Goal: Communication & Community: Share content

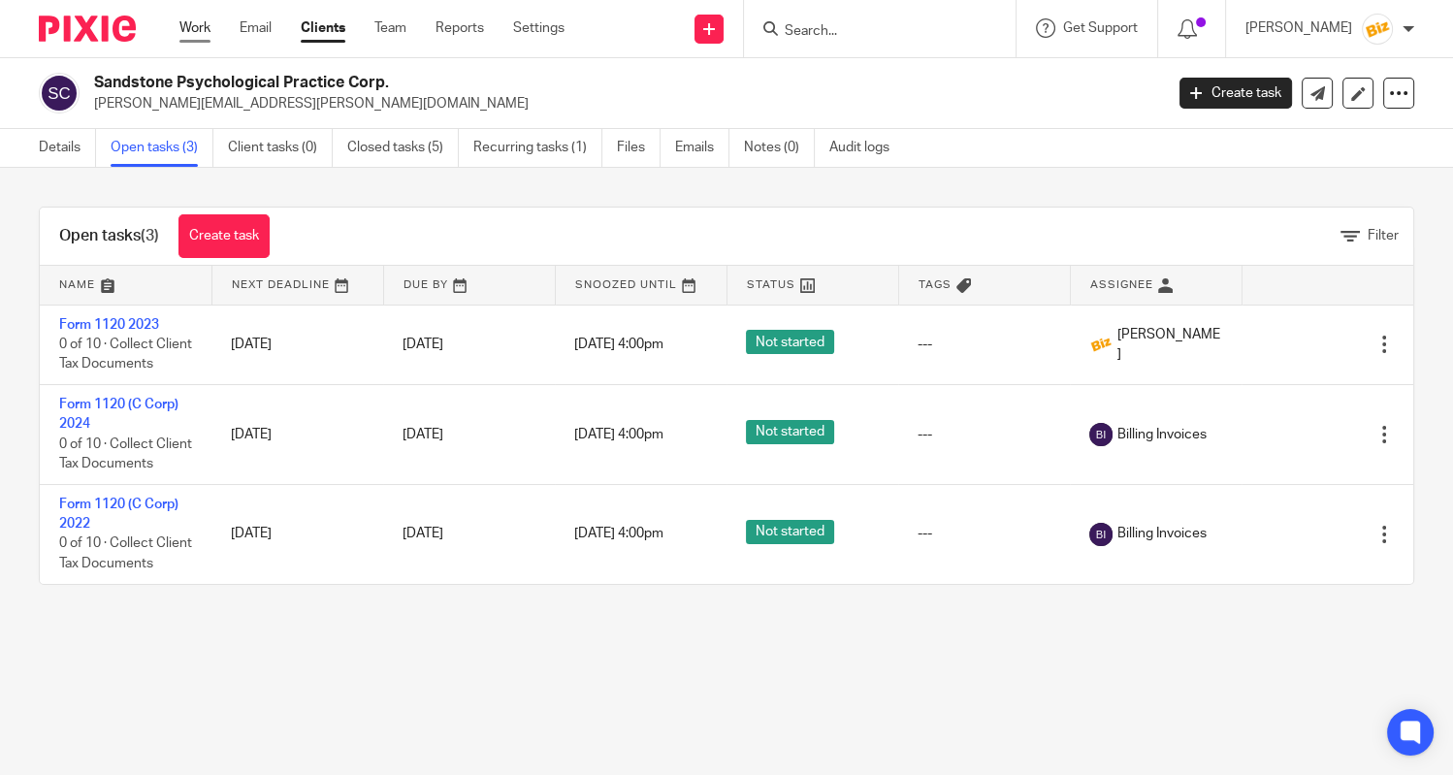
click at [209, 31] on link "Work" at bounding box center [194, 27] width 31 height 19
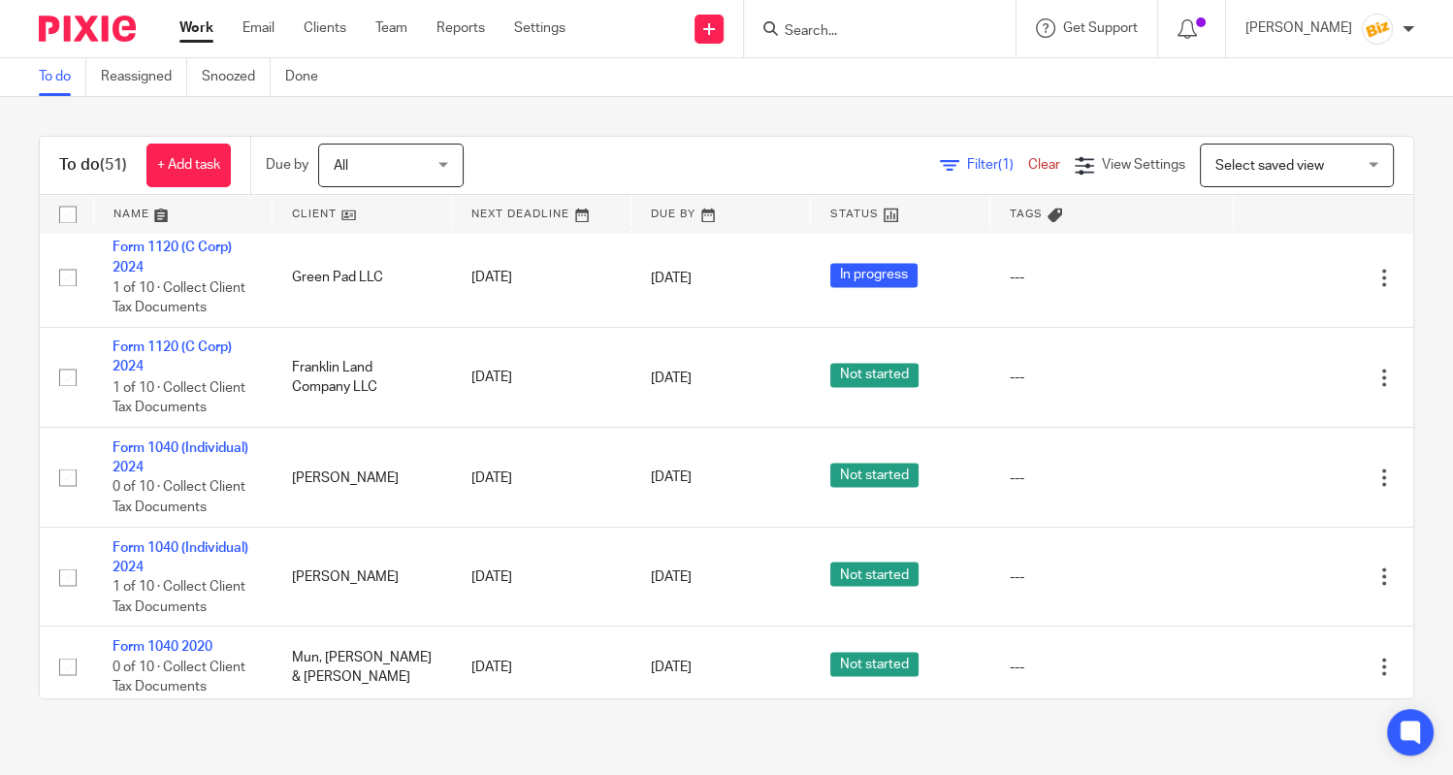
scroll to position [4392, 0]
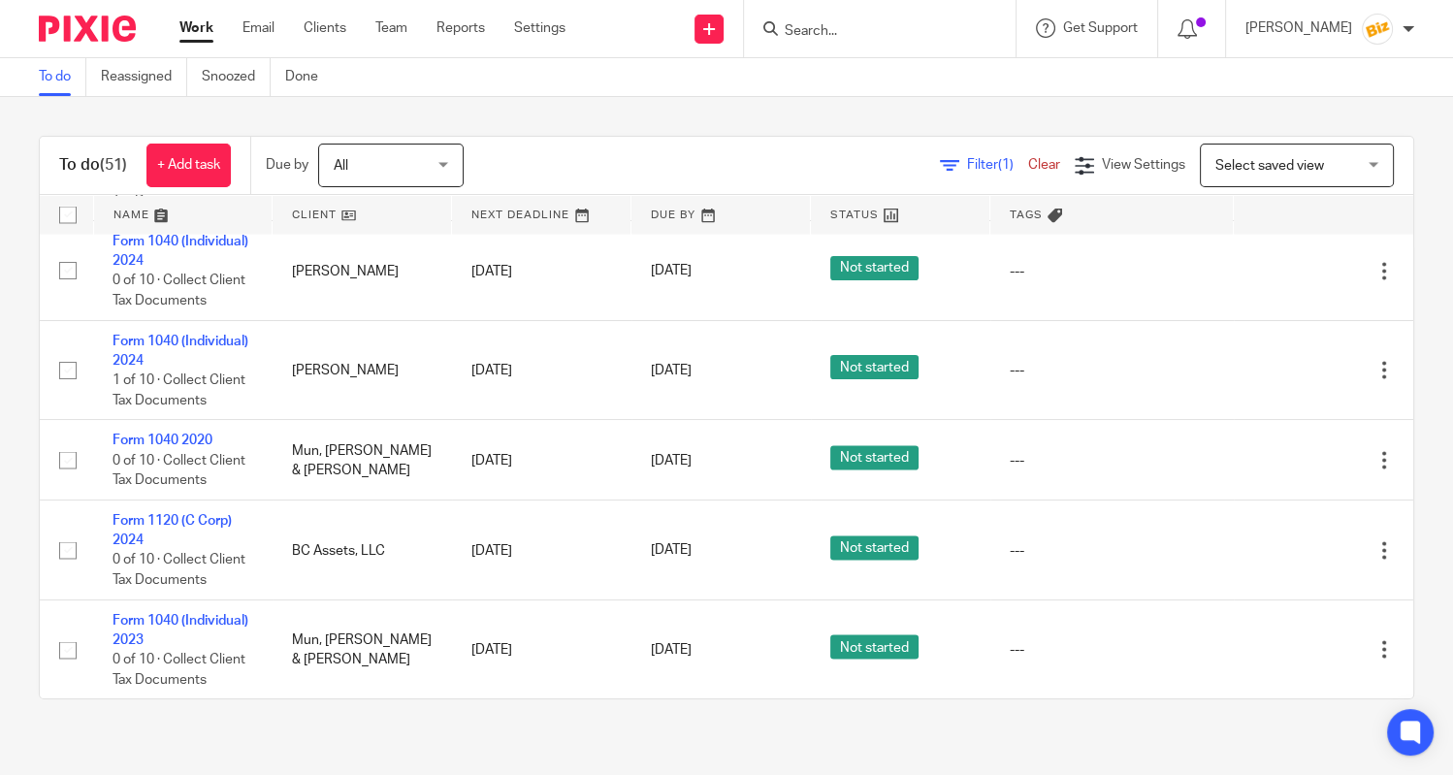
click at [842, 32] on input "Search" at bounding box center [870, 31] width 175 height 17
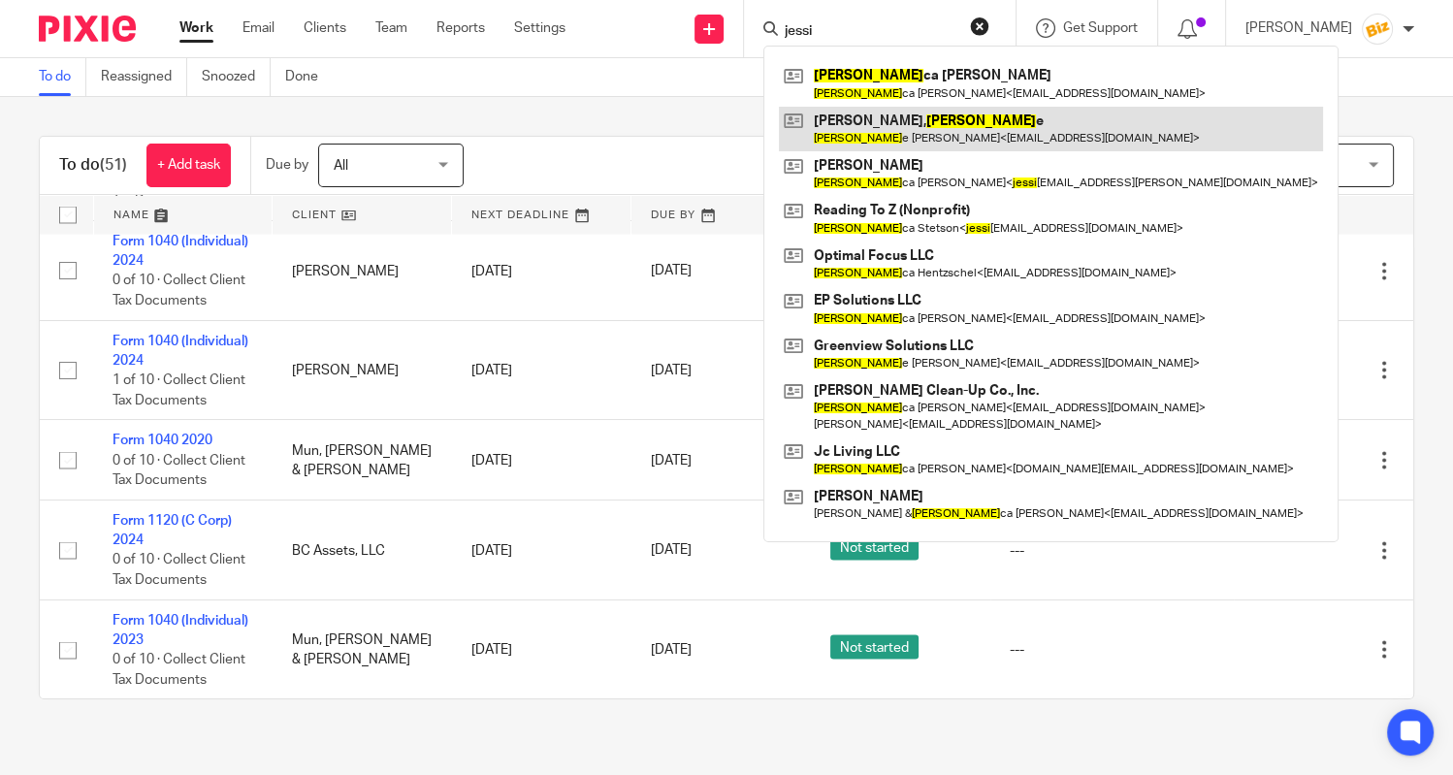
type input "jessi"
click at [873, 124] on link at bounding box center [1051, 129] width 544 height 45
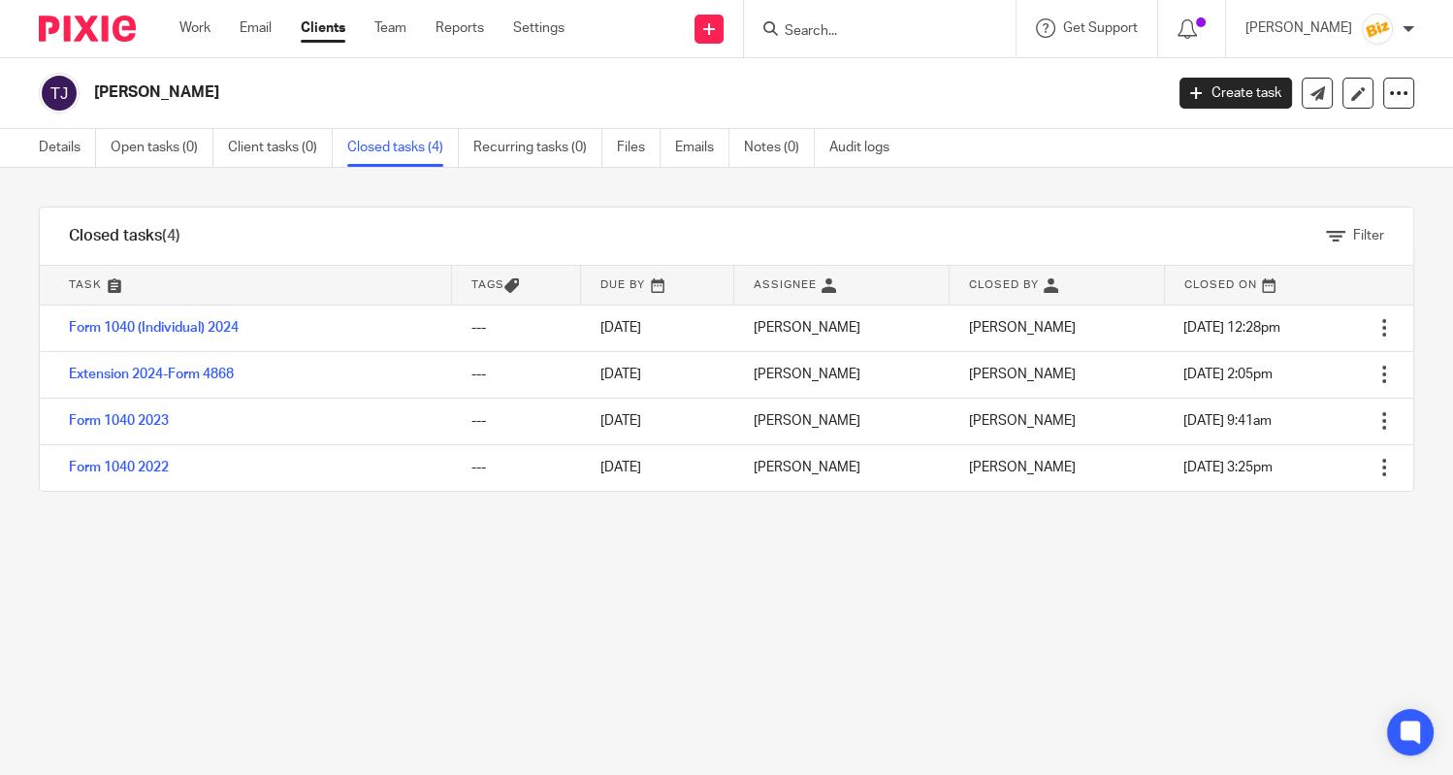
click at [838, 25] on input "Search" at bounding box center [870, 31] width 175 height 17
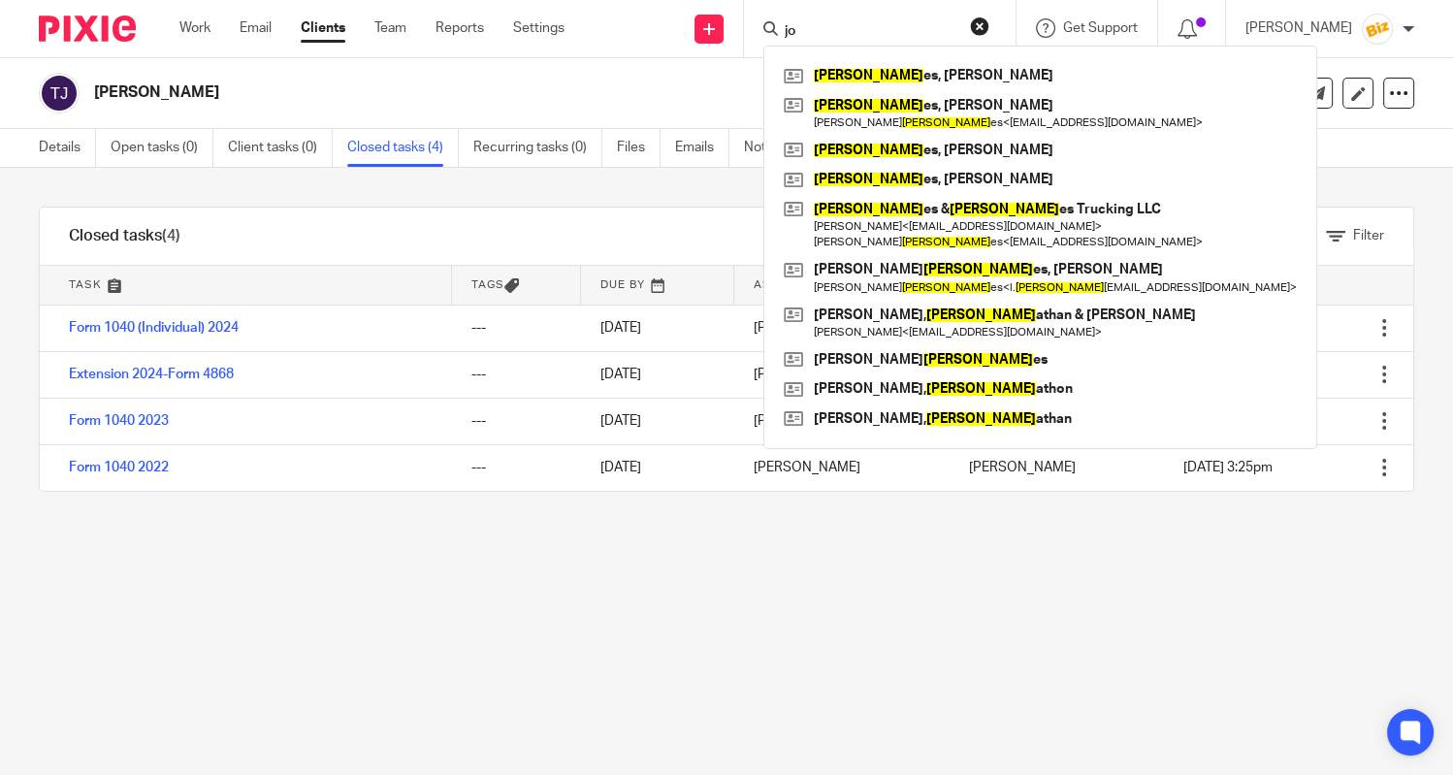
type input "j"
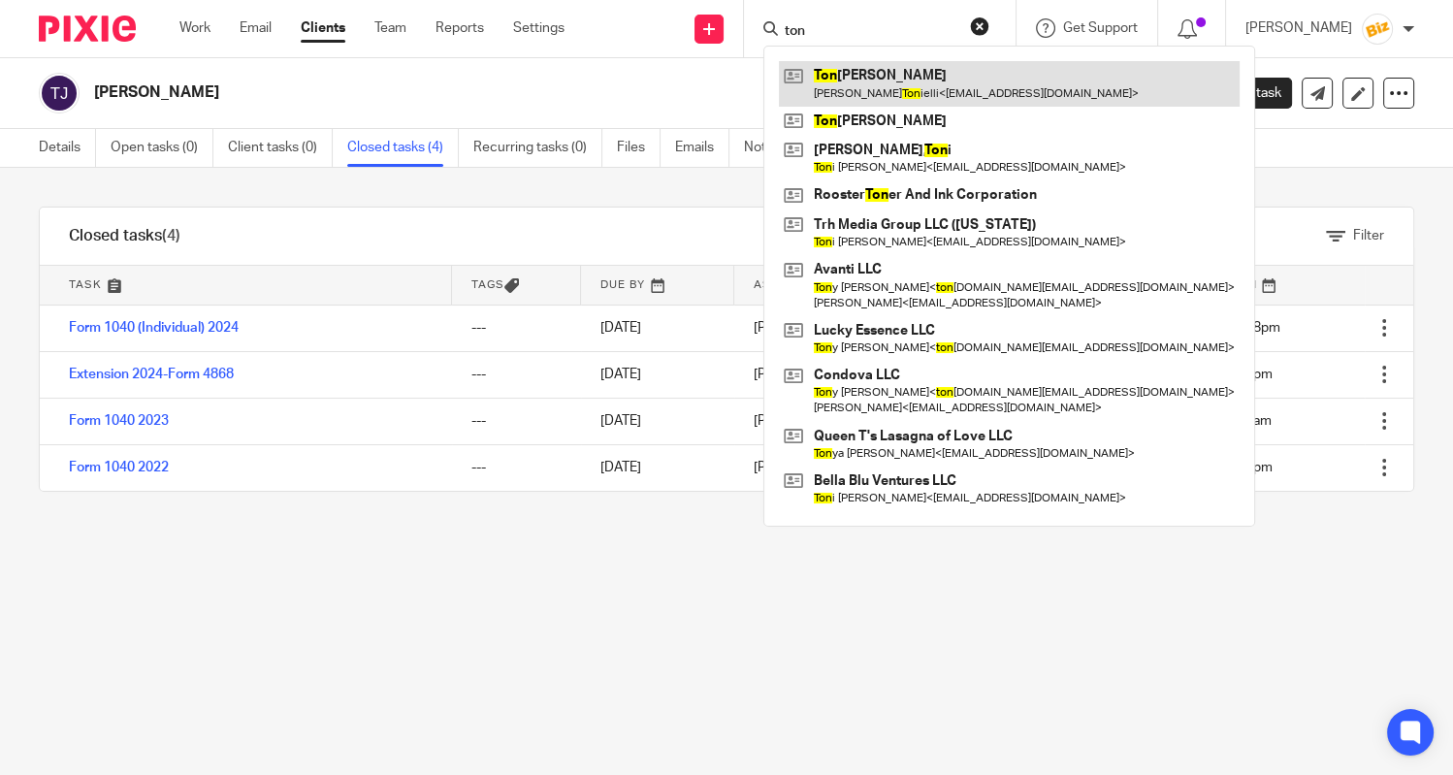
type input "ton"
click at [880, 83] on link at bounding box center [1009, 83] width 461 height 45
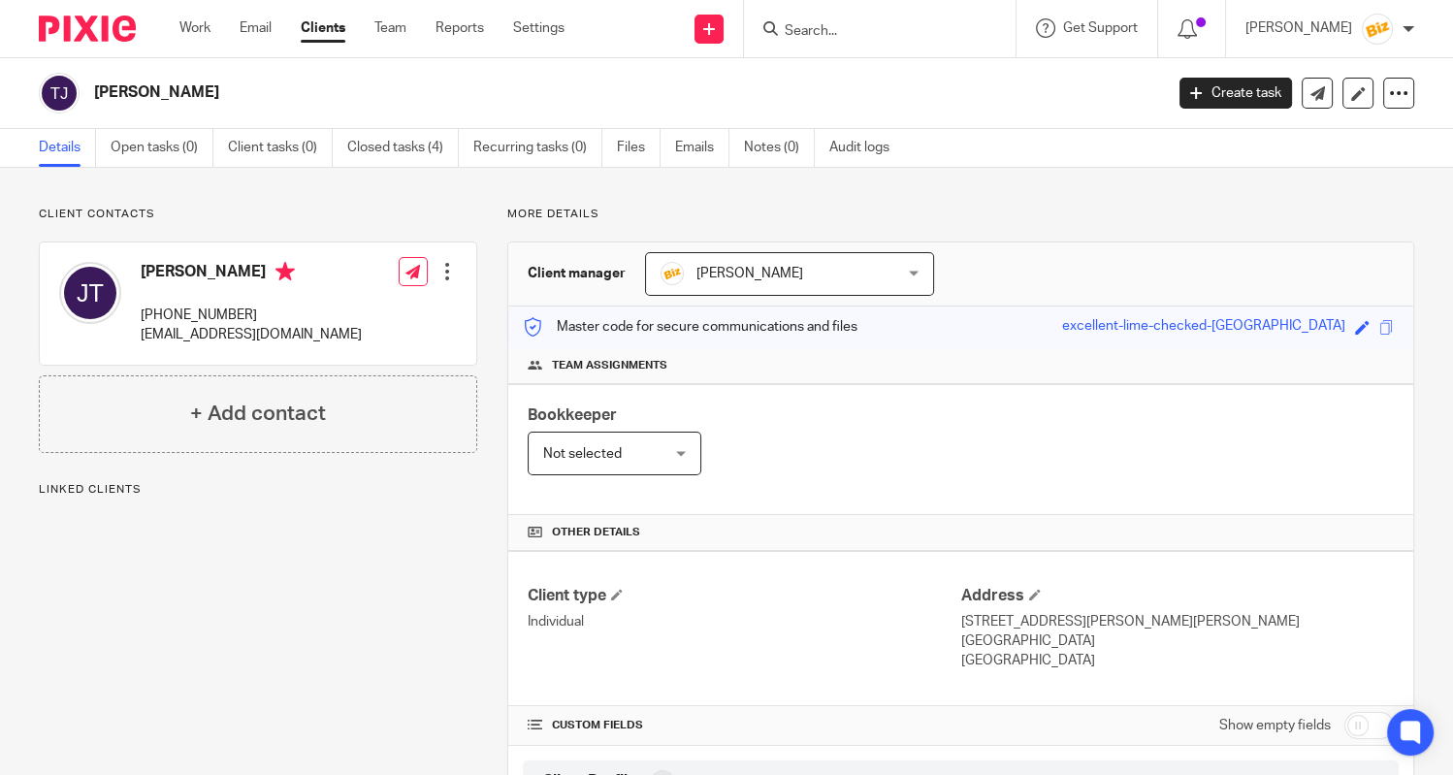
click at [923, 23] on input "Search" at bounding box center [870, 31] width 175 height 17
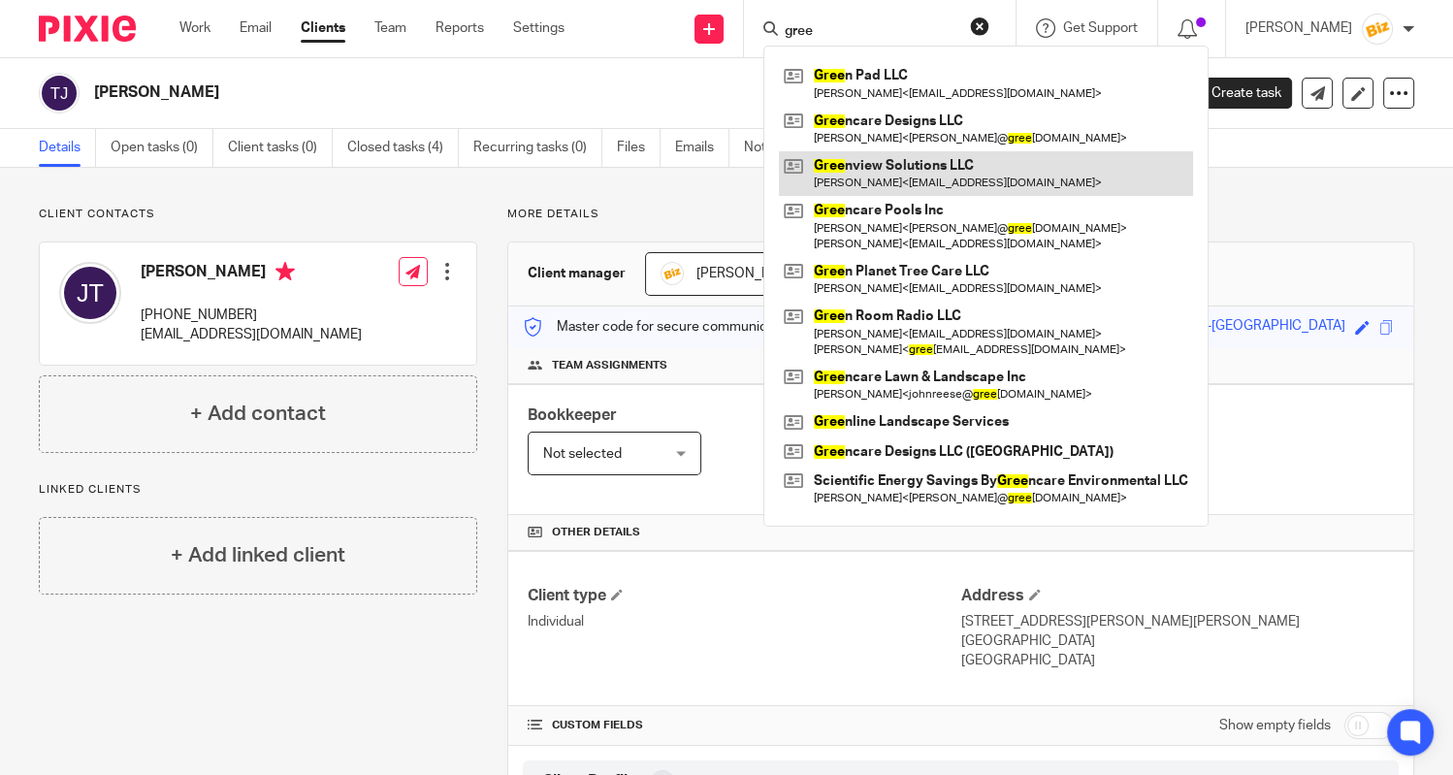
type input "gree"
click at [946, 179] on link at bounding box center [986, 173] width 414 height 45
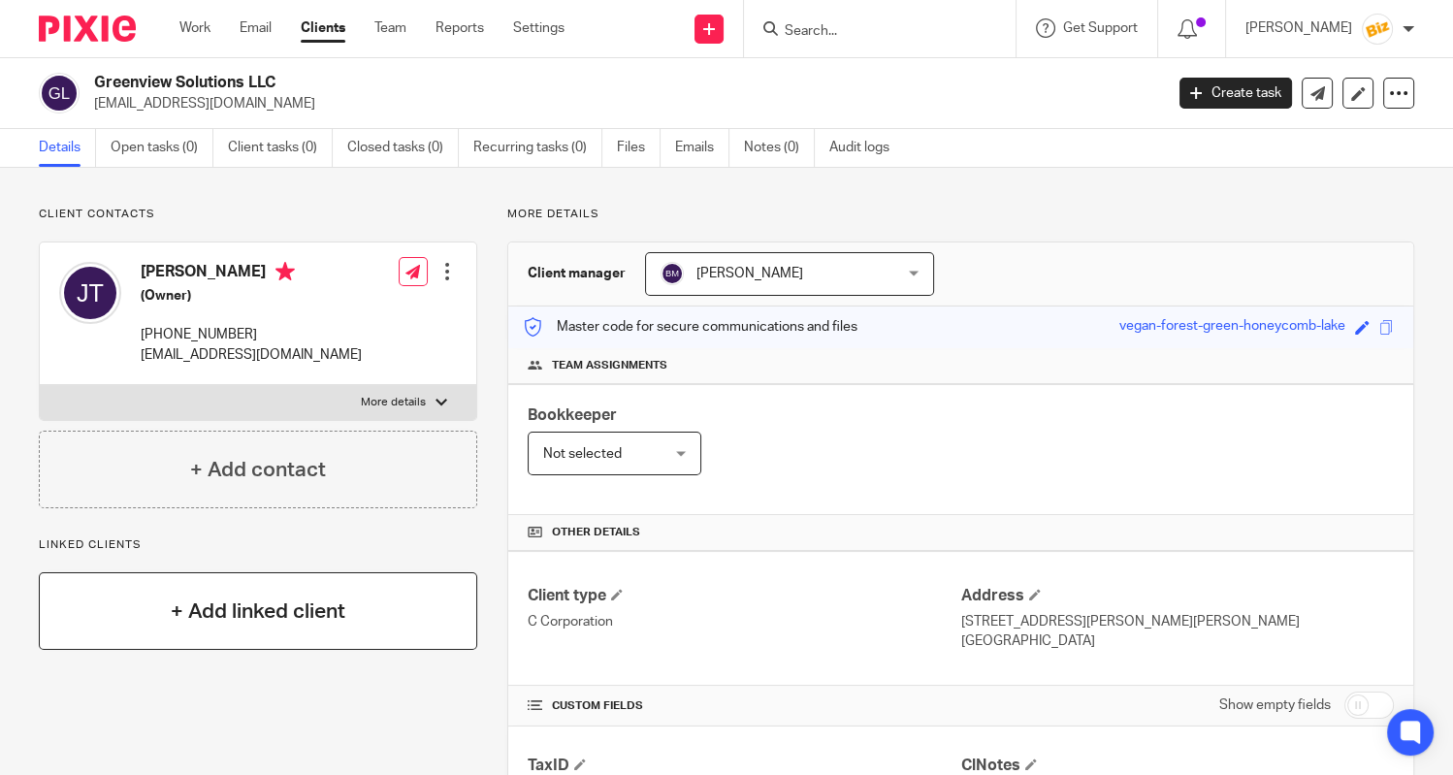
click at [341, 607] on h4 "+ Add linked client" at bounding box center [258, 612] width 175 height 30
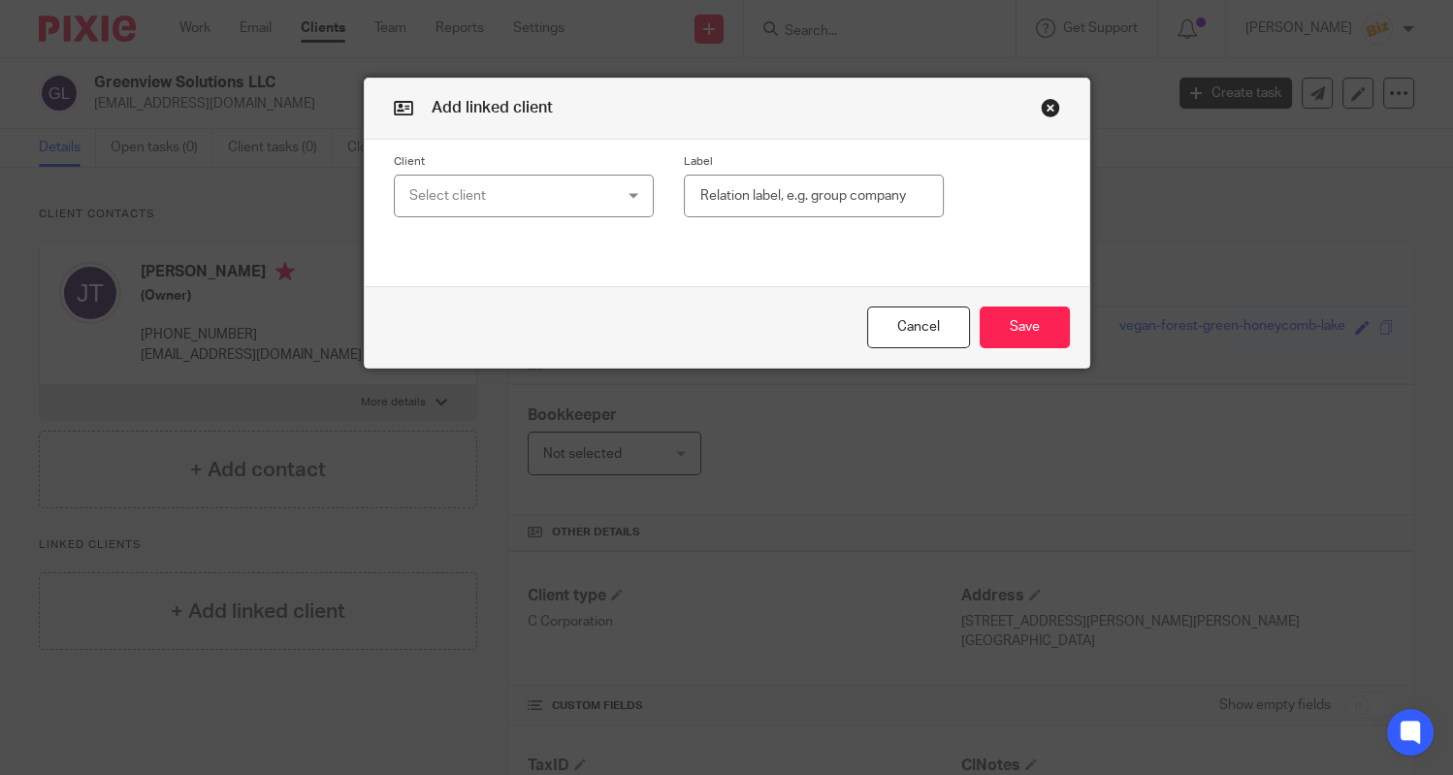
click at [614, 183] on div "Select client" at bounding box center [524, 197] width 260 height 44
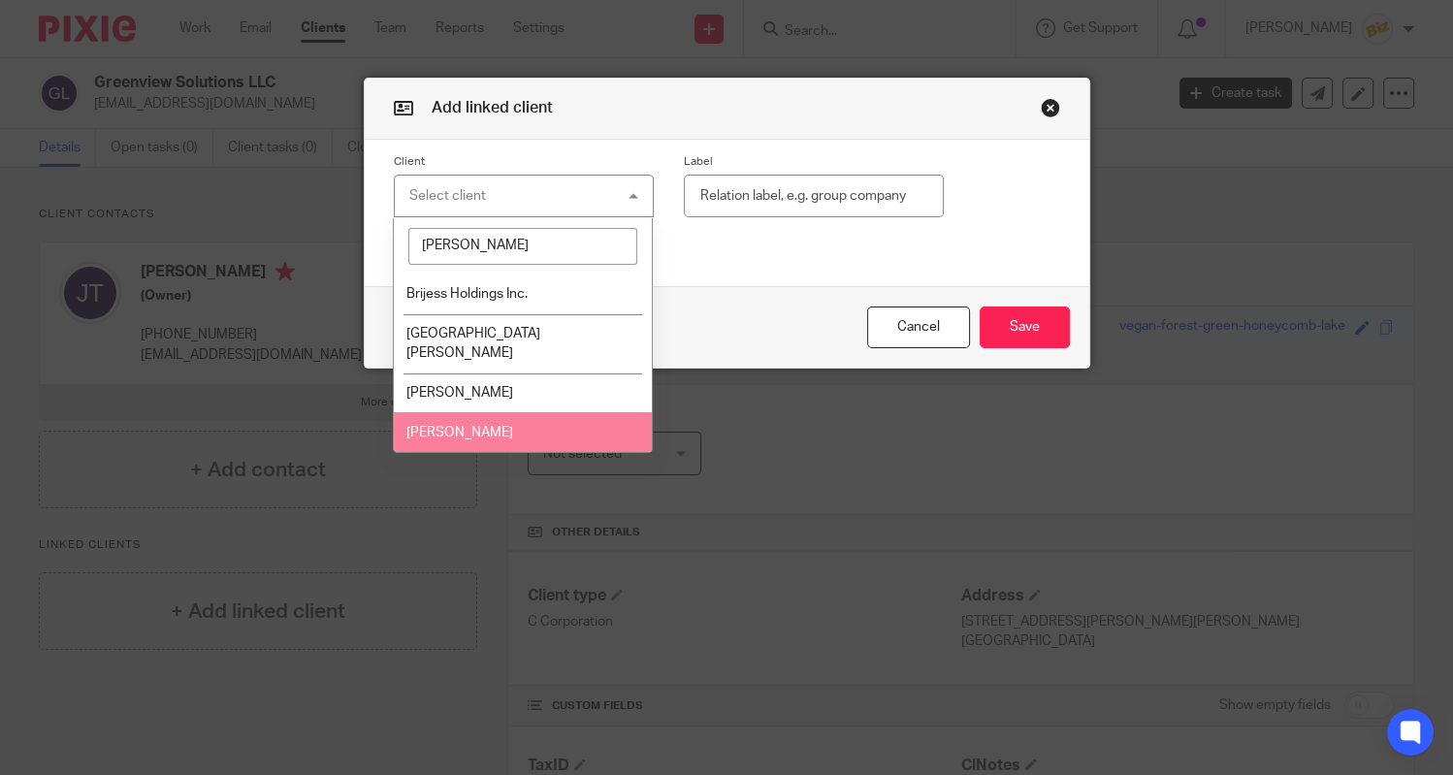
type input "[PERSON_NAME]"
click at [553, 416] on li "[PERSON_NAME]" at bounding box center [523, 432] width 258 height 40
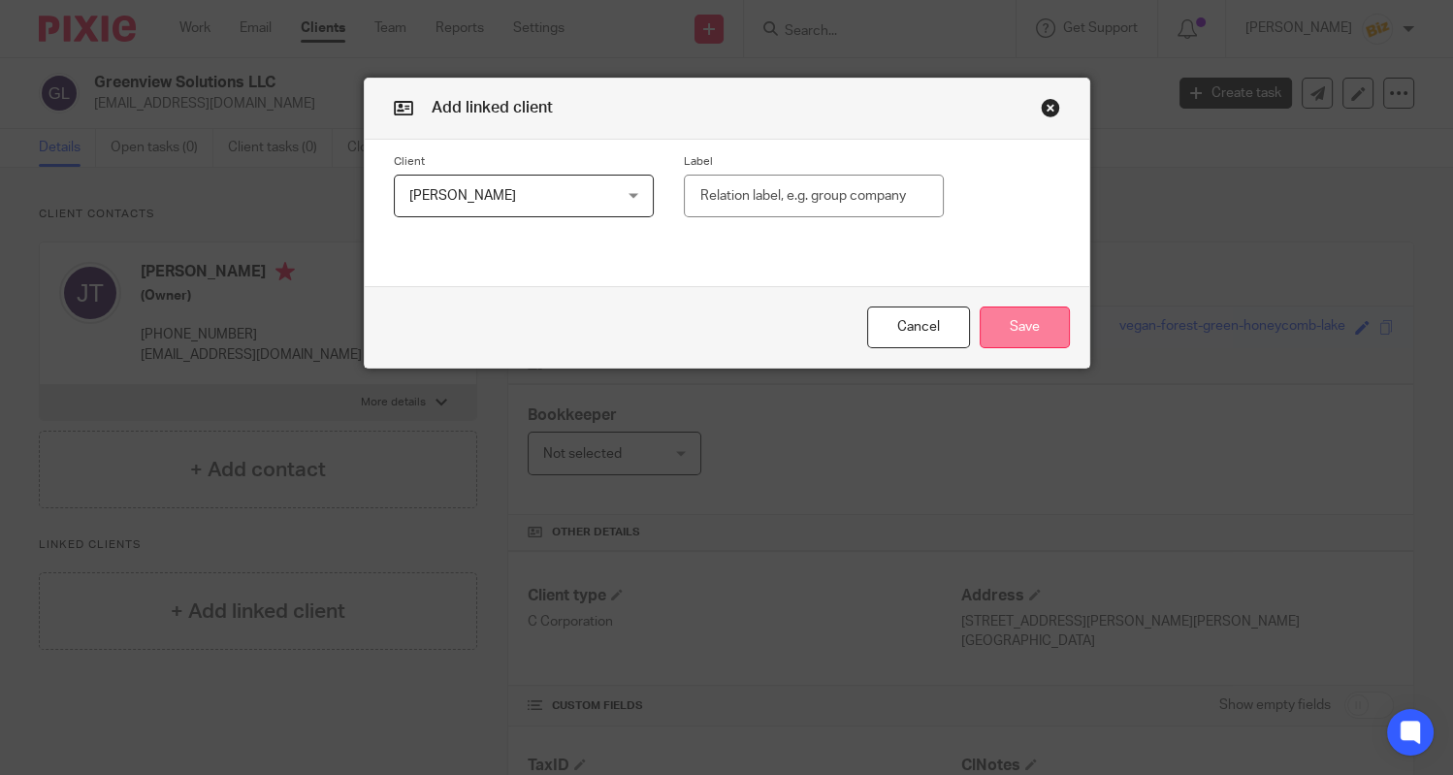
click at [1043, 322] on button "Save" at bounding box center [1025, 328] width 90 height 42
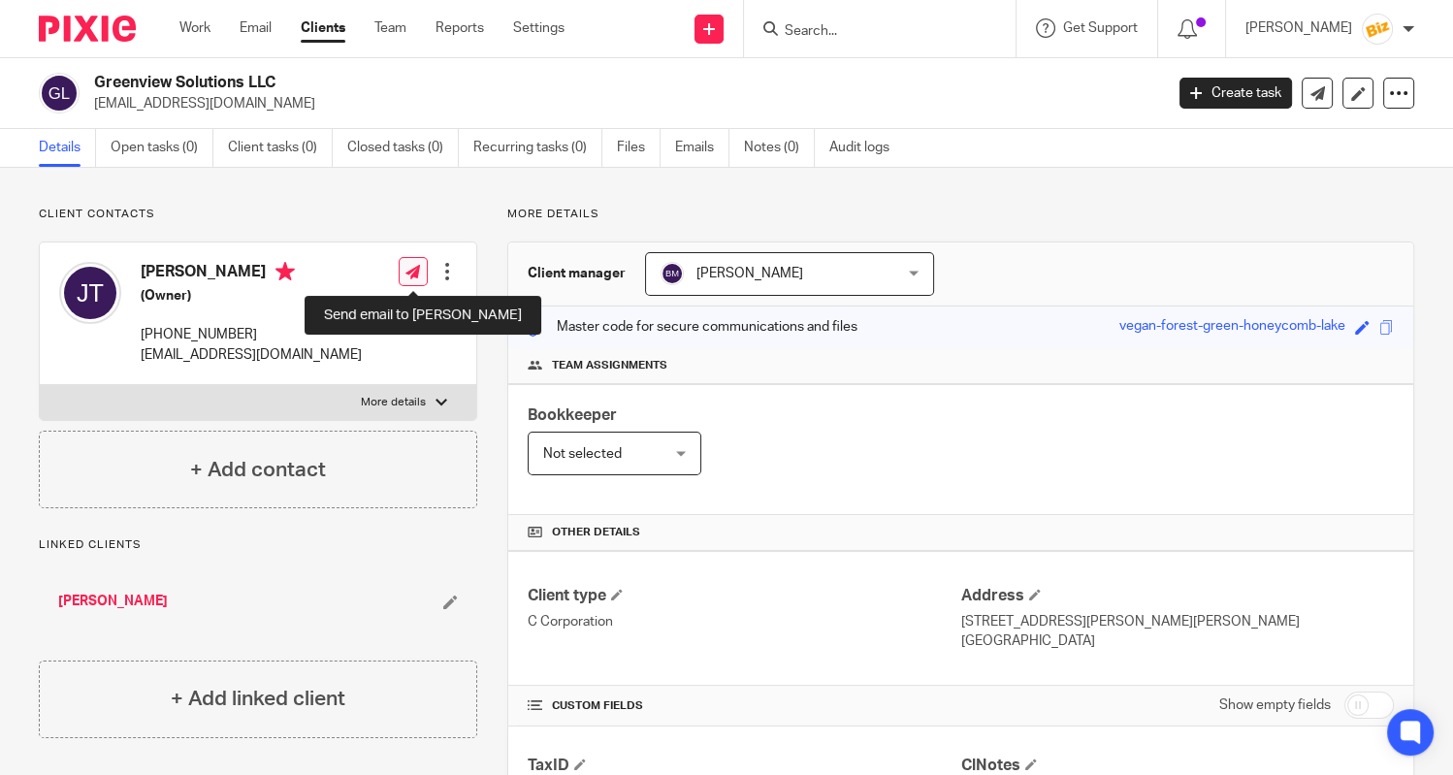
click at [420, 275] on icon at bounding box center [412, 272] width 15 height 15
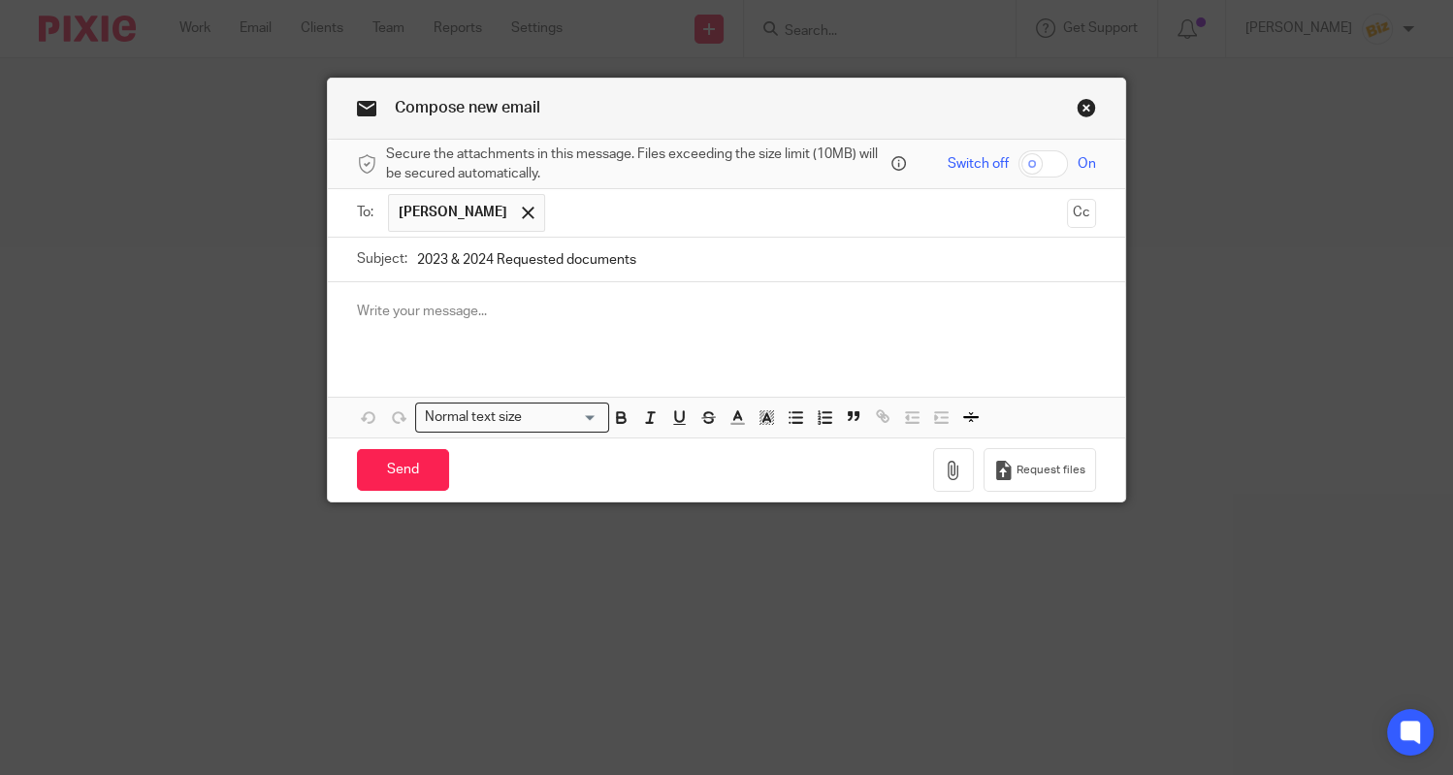
type input "2023 & 2024 Requested documents"
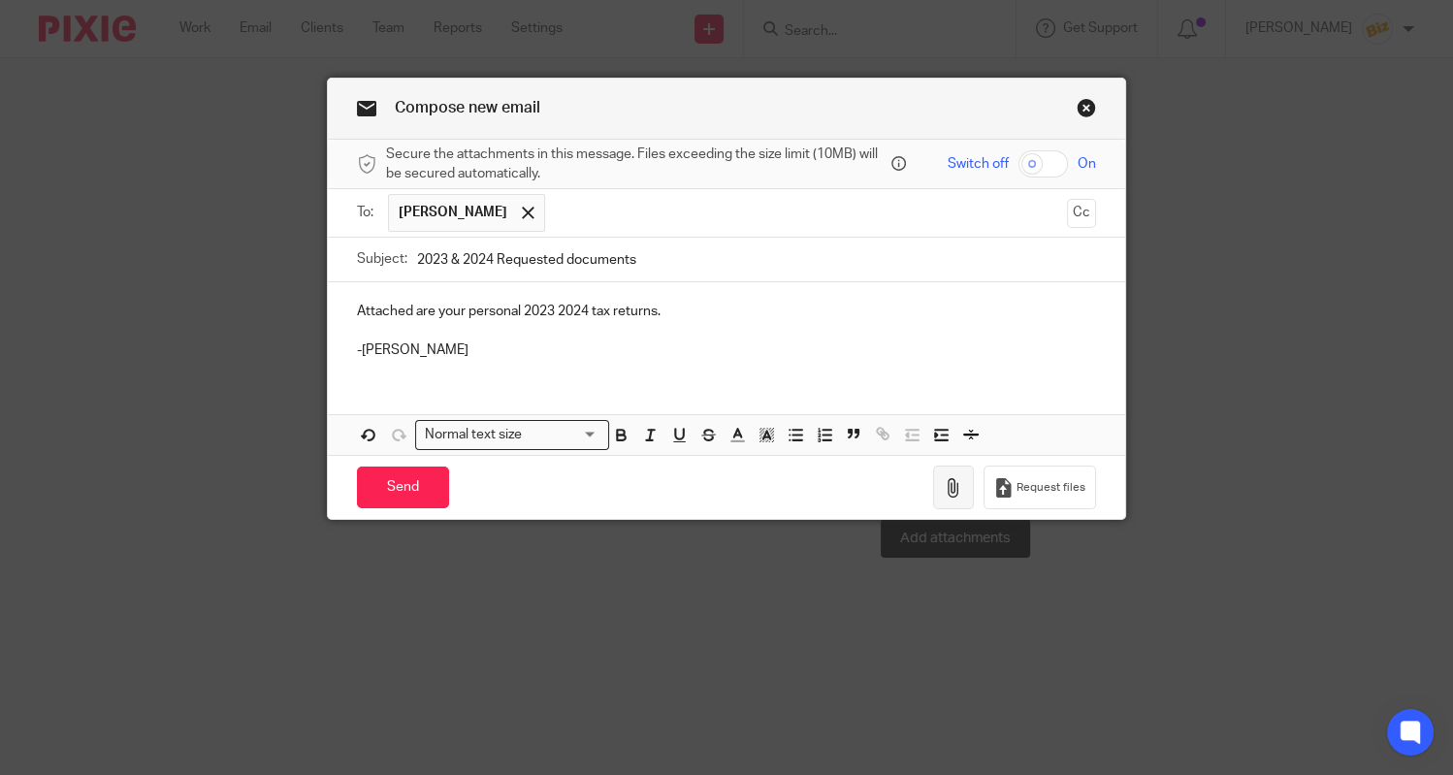
click at [946, 476] on button "button" at bounding box center [953, 488] width 41 height 44
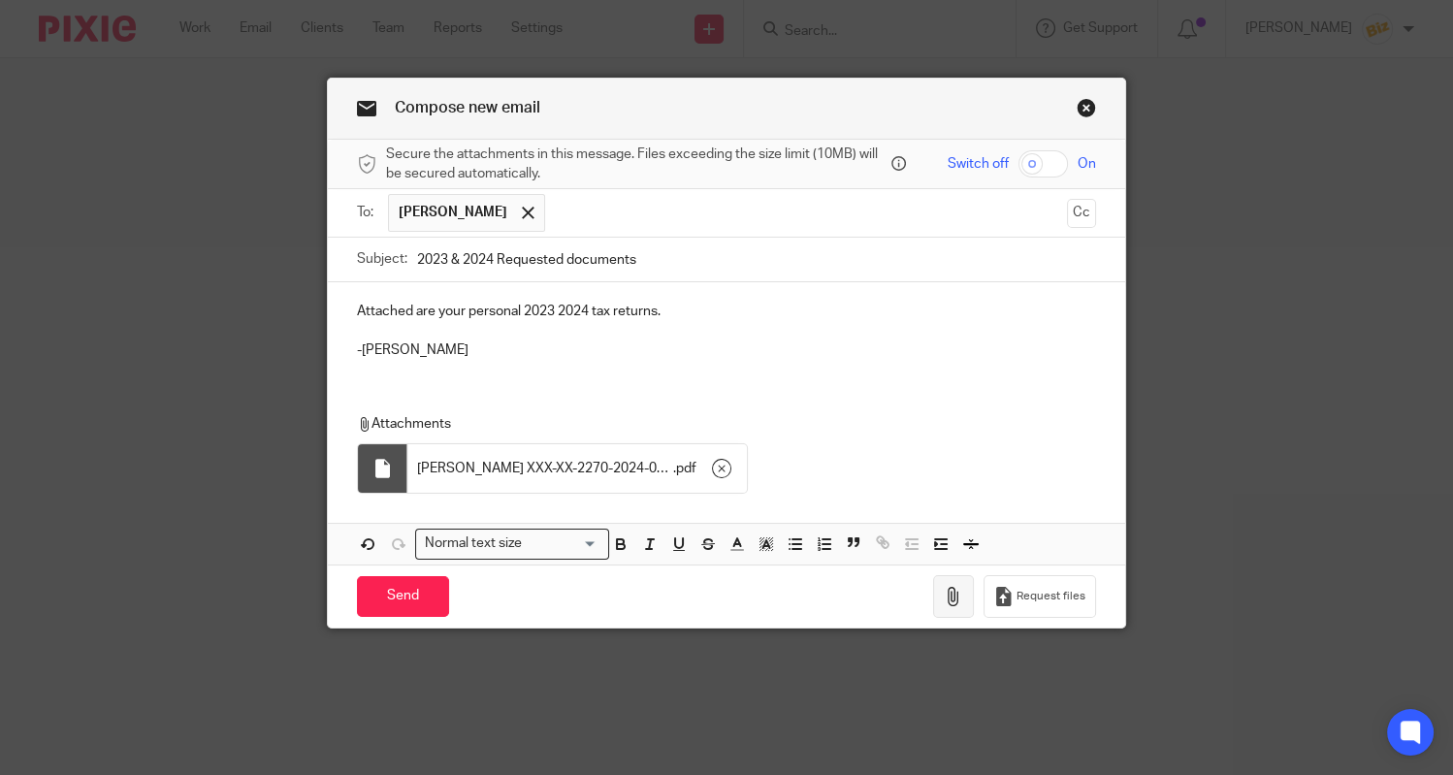
click at [953, 603] on icon "button" at bounding box center [953, 596] width 19 height 19
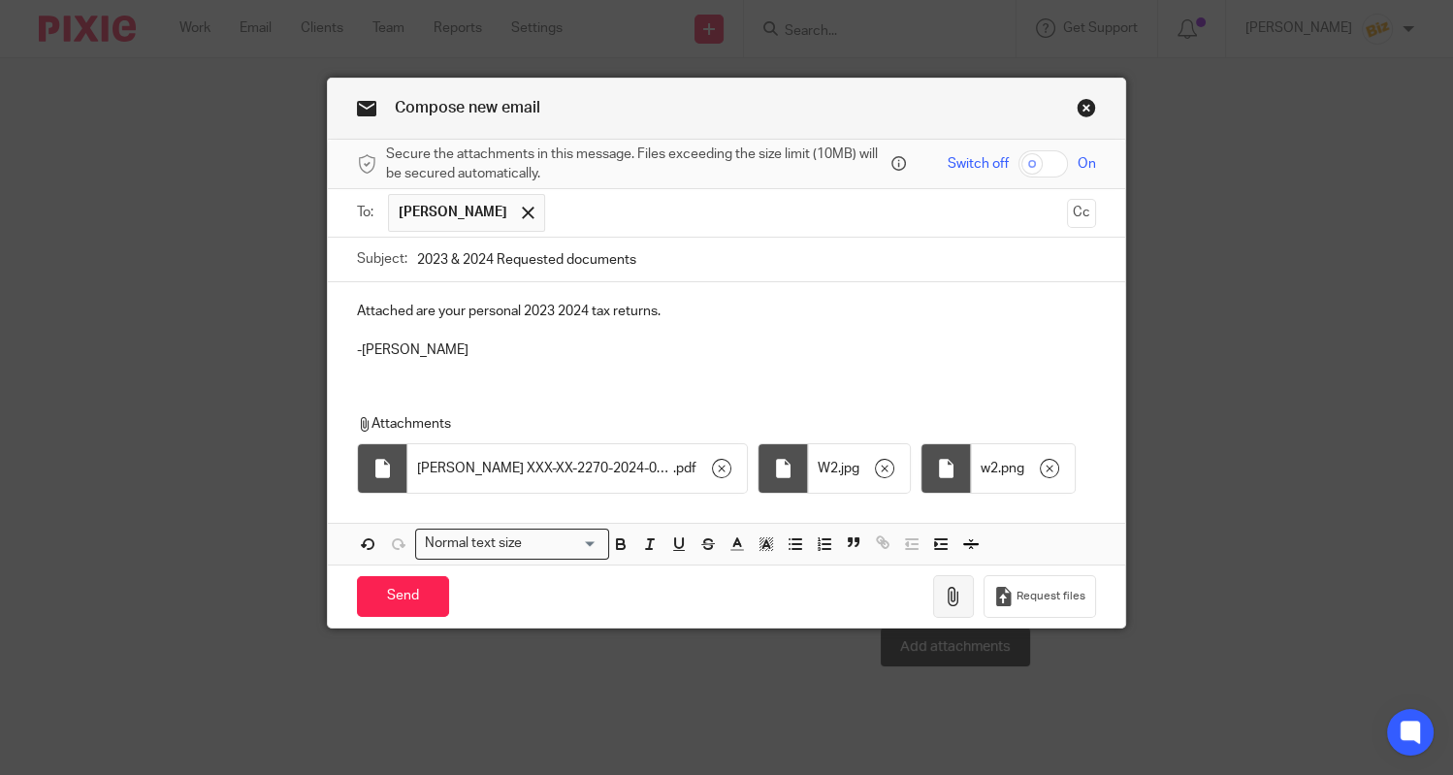
click at [963, 604] on icon "button" at bounding box center [953, 596] width 19 height 19
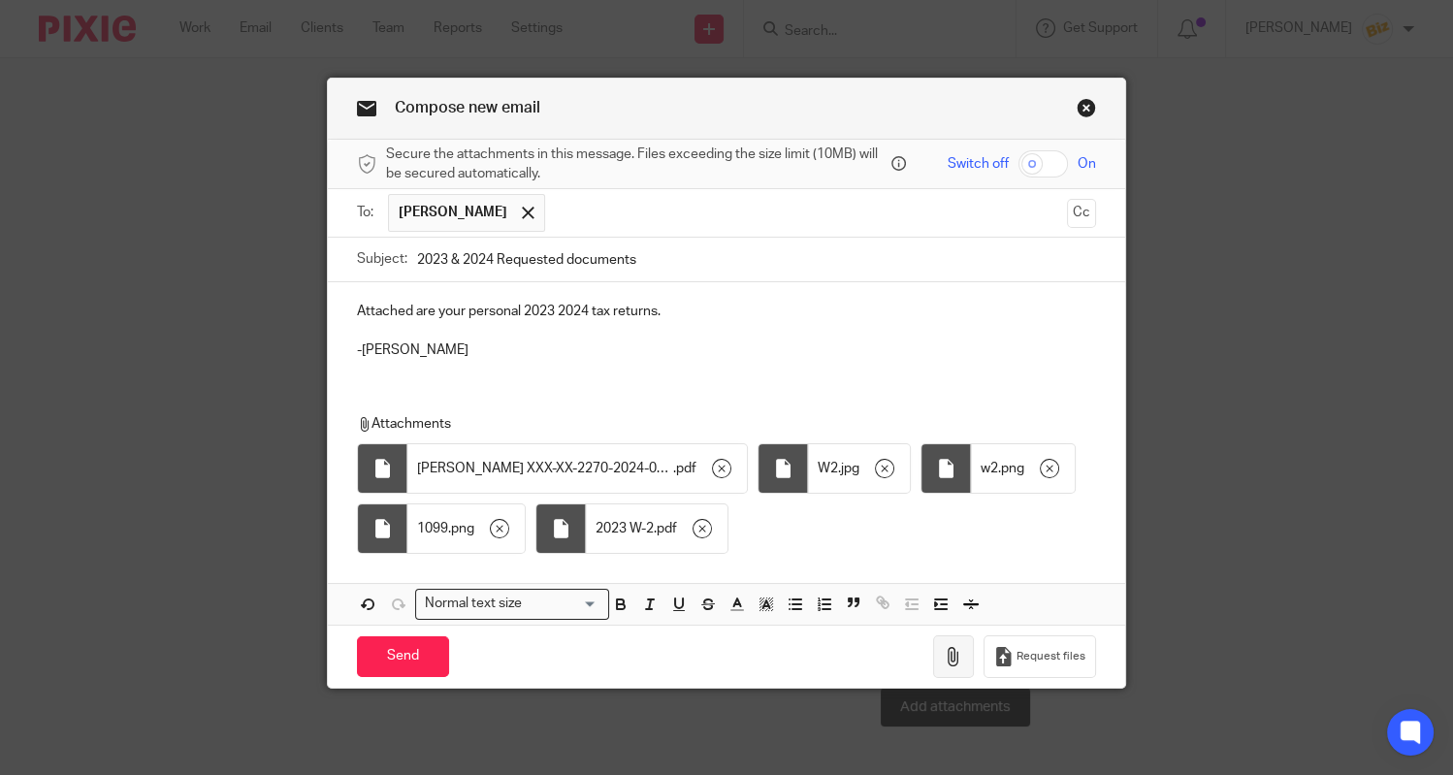
click at [951, 655] on icon "button" at bounding box center [953, 656] width 19 height 19
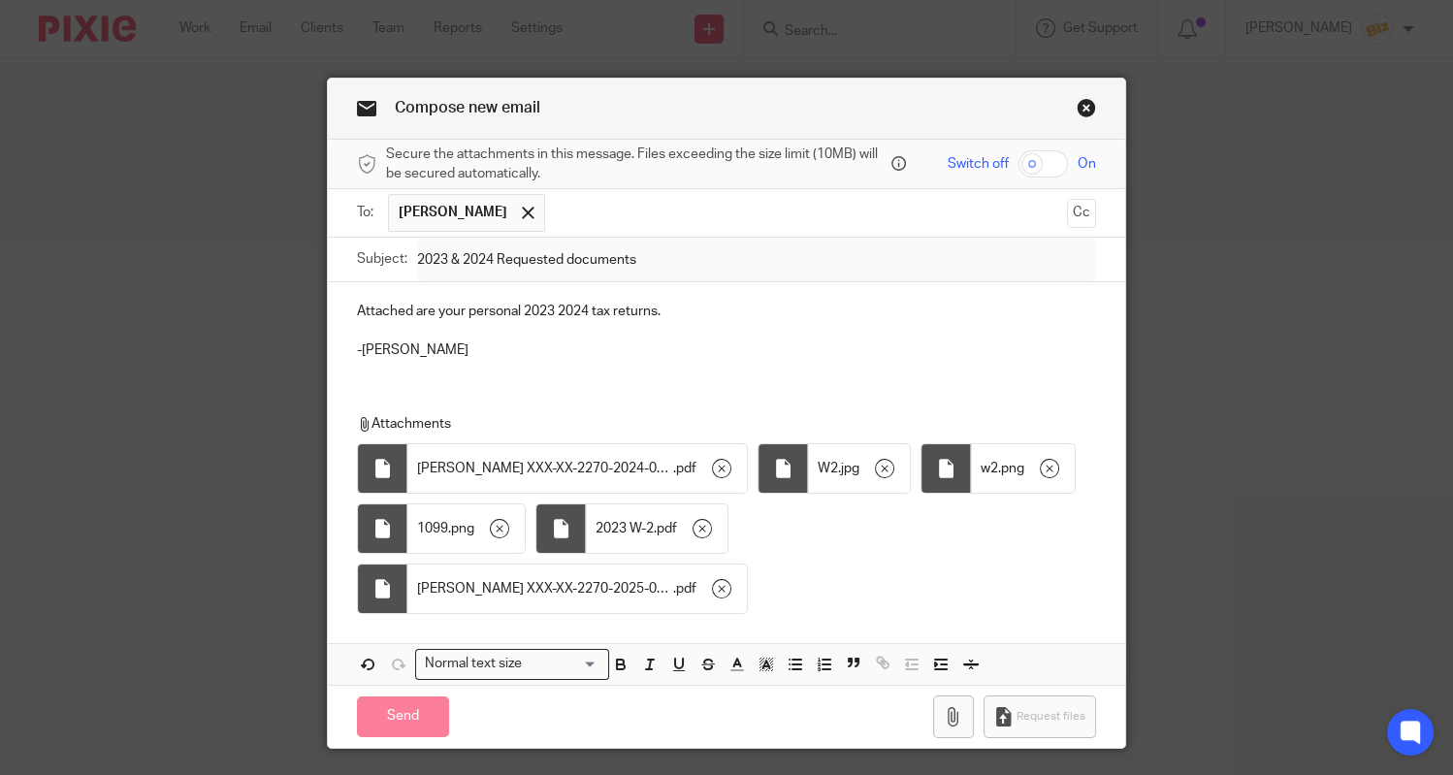
scroll to position [51, 0]
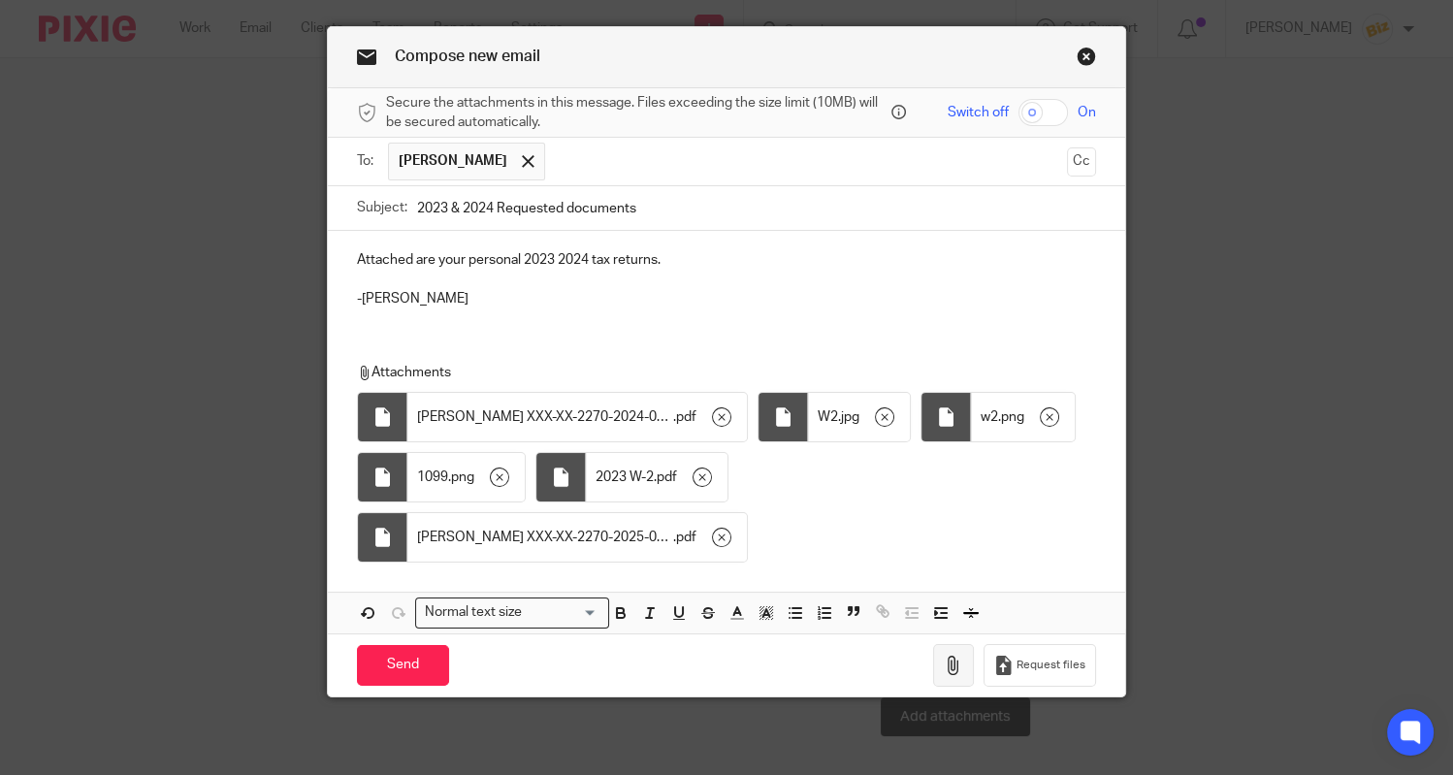
click at [967, 667] on button "button" at bounding box center [953, 666] width 41 height 44
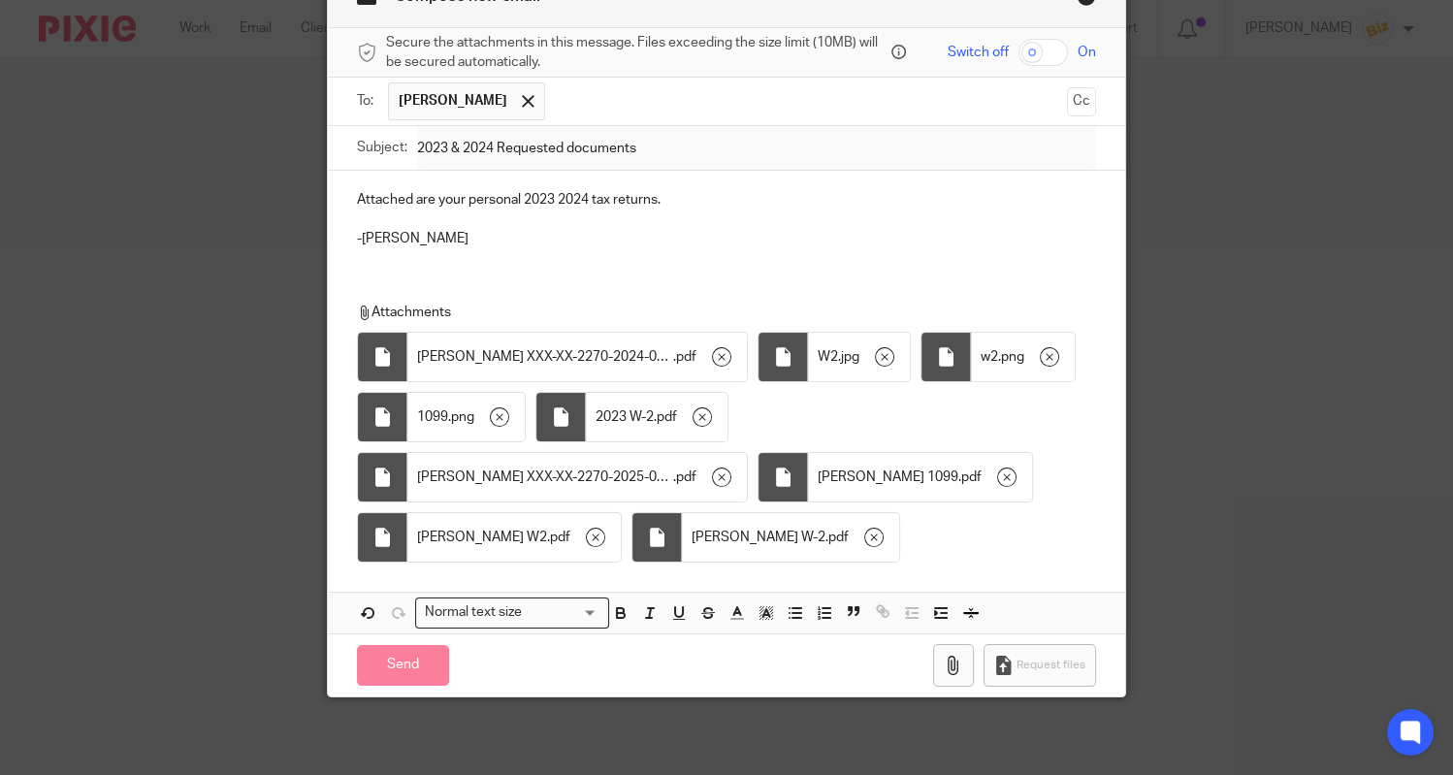
scroll to position [112, 0]
click at [945, 668] on button "button" at bounding box center [953, 666] width 41 height 44
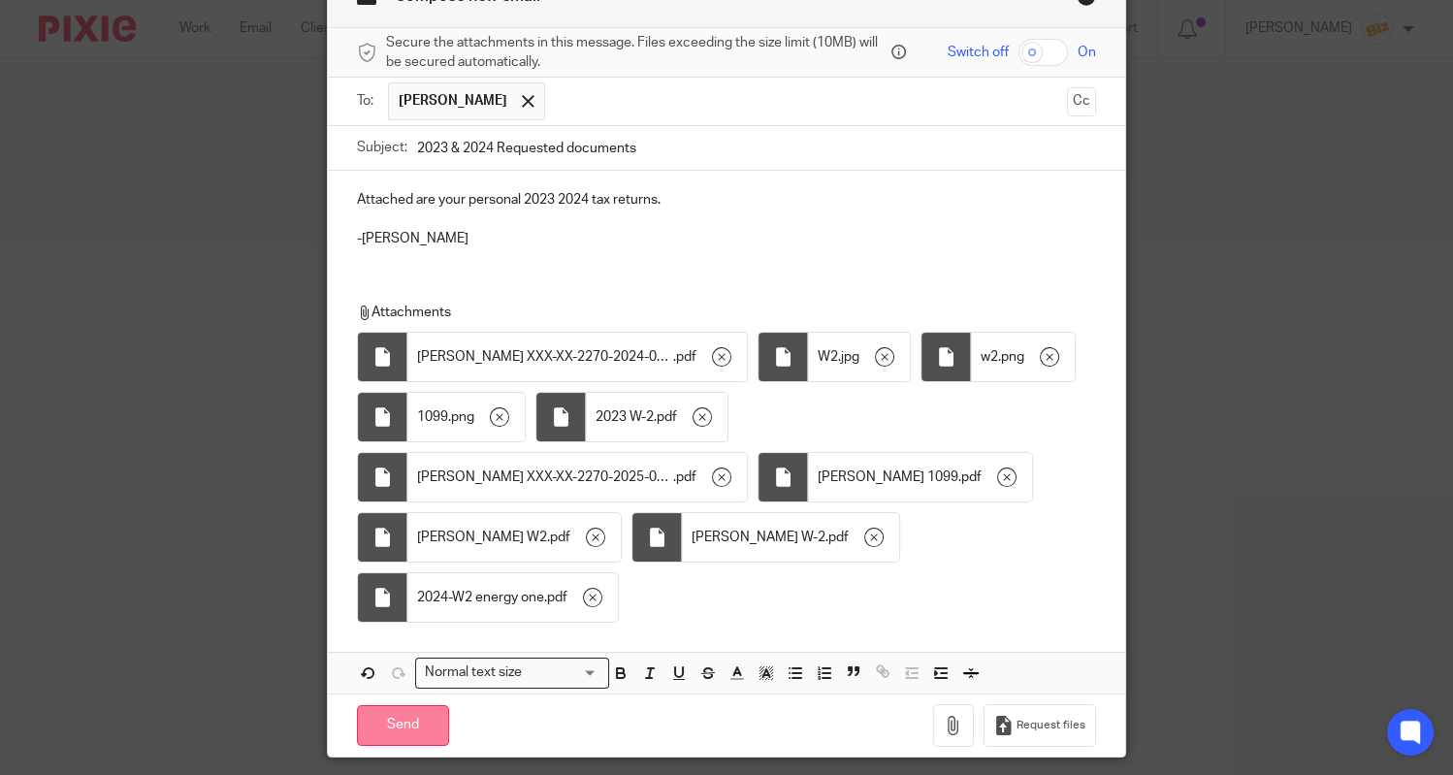
click at [411, 714] on input "Send" at bounding box center [403, 726] width 92 height 42
